Goal: Transaction & Acquisition: Book appointment/travel/reservation

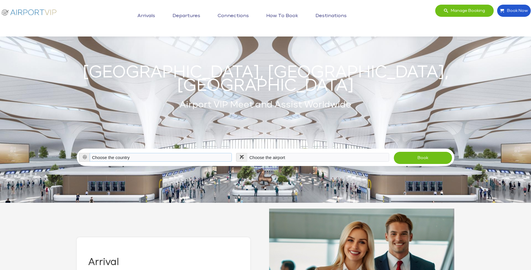
select select "USA"
click at [90, 153] on select "Choose the country Albania Austria Bosnia and Herzegovina Canada China Croatia …" at bounding box center [161, 157] width 142 height 9
select select "HPN"
click at [247, 153] on select "Choose the airport Albany Int'l Airport (ALB) Albuquerque Int Sunport (ABQ) Asp…" at bounding box center [318, 157] width 142 height 9
click at [423, 151] on button "Book" at bounding box center [422, 157] width 59 height 13
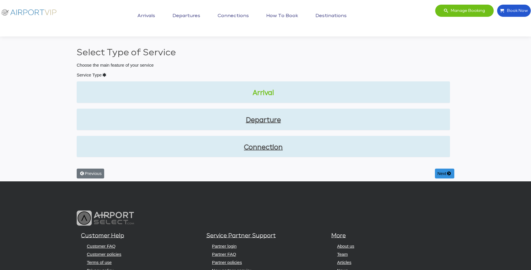
click at [270, 92] on link "Arrival" at bounding box center [263, 93] width 364 height 10
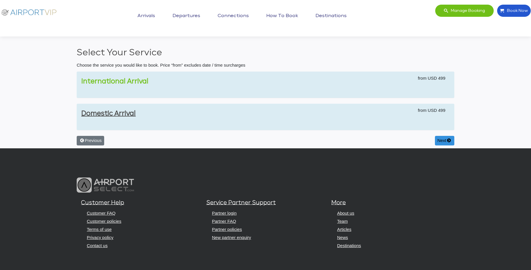
click at [135, 80] on link "International Arrival" at bounding box center [114, 81] width 67 height 6
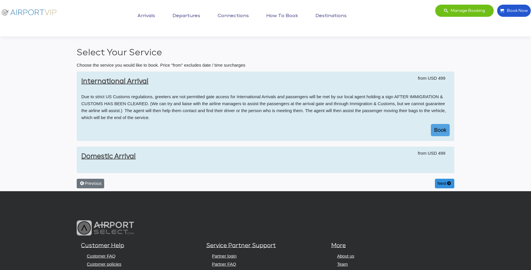
click at [448, 131] on button "Book" at bounding box center [440, 130] width 19 height 12
select select "1"
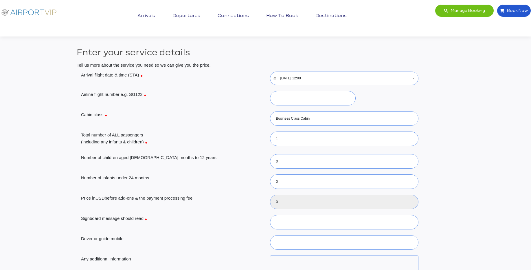
click at [36, 13] on img at bounding box center [29, 11] width 58 height 14
